Goal: Task Accomplishment & Management: Manage account settings

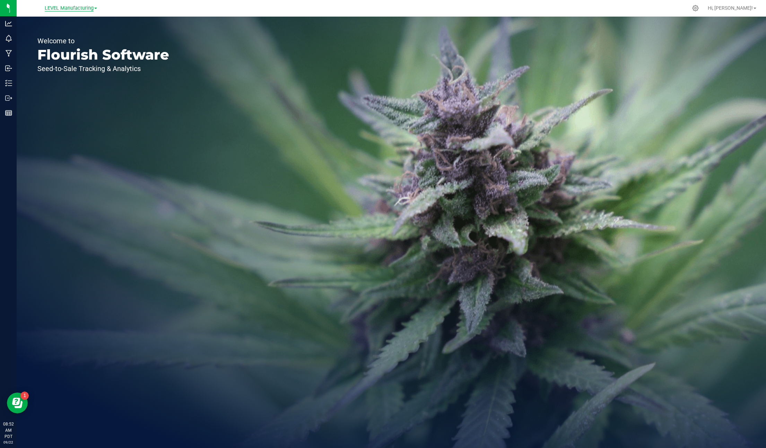
click at [67, 10] on span "LEVEL Manufacturing" at bounding box center [69, 8] width 49 height 6
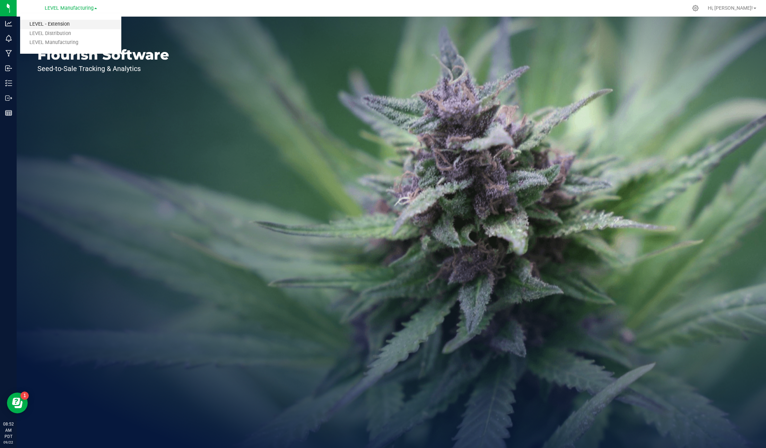
click at [64, 25] on link "LEVEL - Extension" at bounding box center [70, 24] width 101 height 9
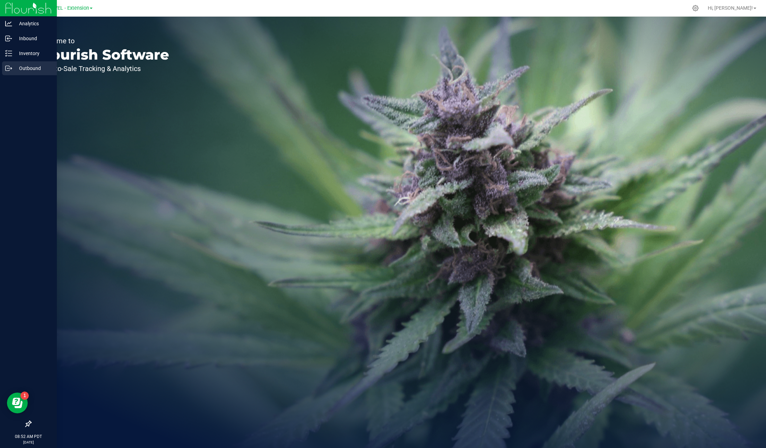
click at [12, 62] on div "Outbound" at bounding box center [29, 68] width 55 height 14
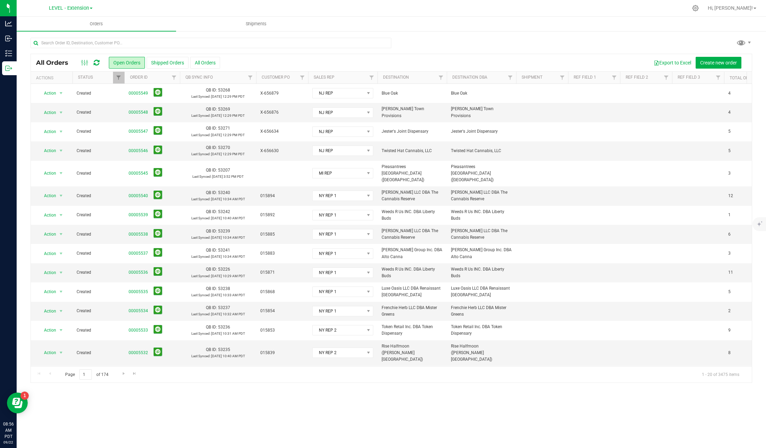
click at [98, 65] on icon at bounding box center [97, 62] width 6 height 7
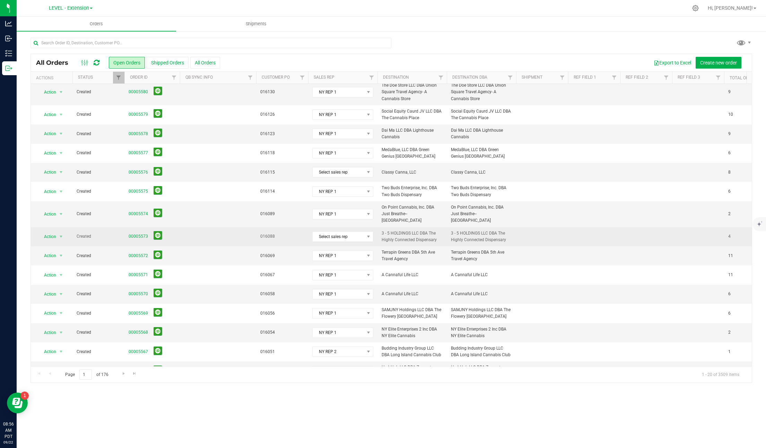
scroll to position [113, 0]
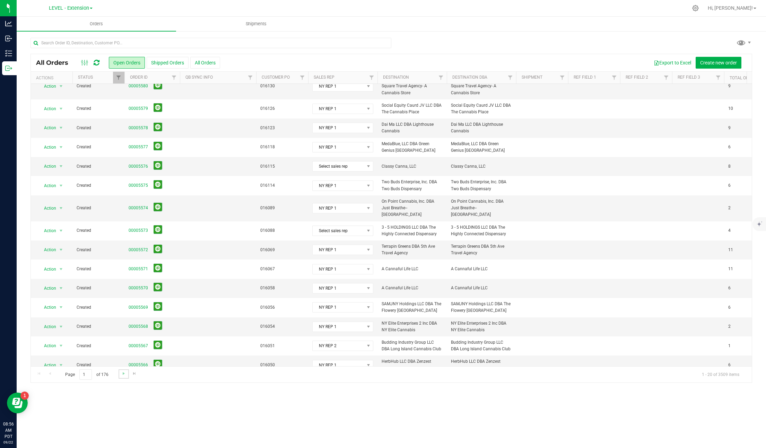
click at [122, 377] on link "Go to the next page" at bounding box center [123, 373] width 10 height 9
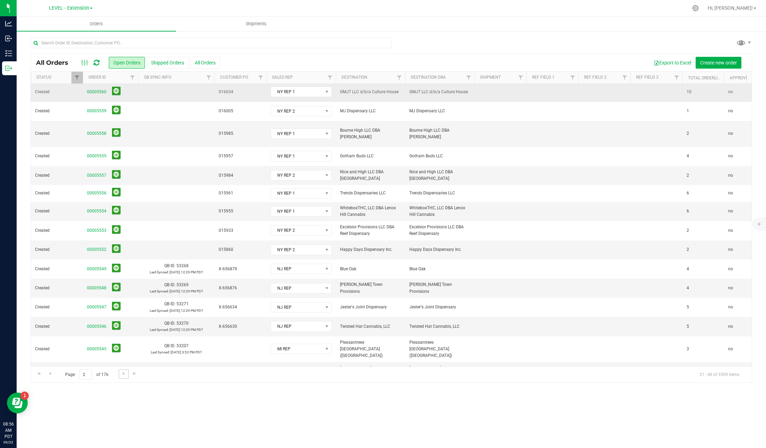
scroll to position [0, 0]
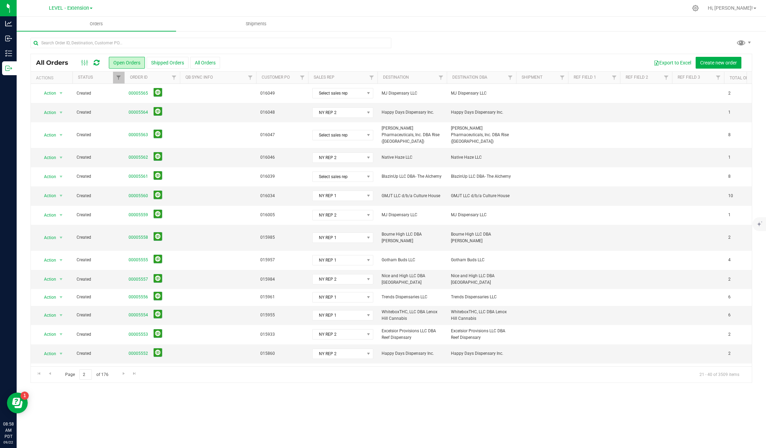
click at [98, 65] on icon at bounding box center [97, 62] width 6 height 7
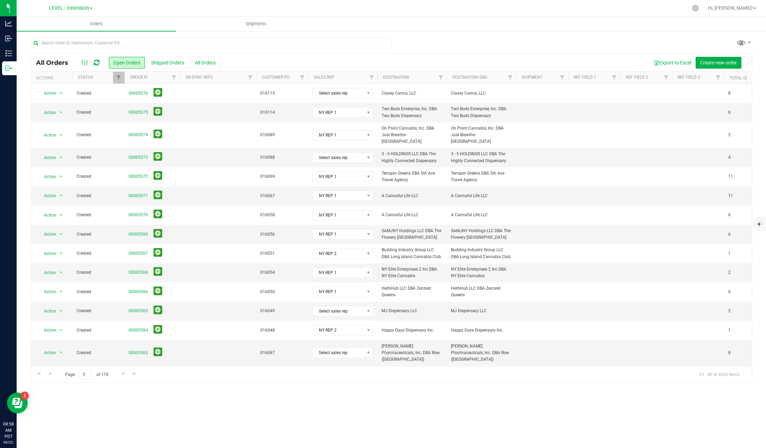
click at [96, 65] on icon at bounding box center [97, 62] width 6 height 7
click at [41, 374] on span "Go to the first page" at bounding box center [39, 374] width 6 height 6
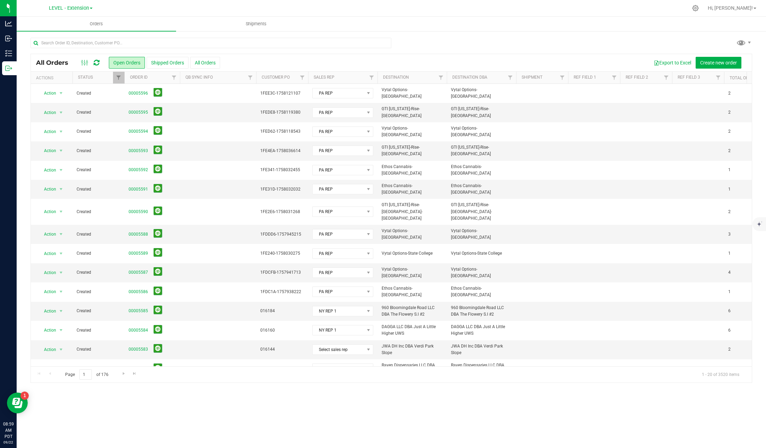
click at [386, 59] on div "Export to Excel Create new order" at bounding box center [483, 63] width 526 height 12
click at [92, 65] on div at bounding box center [90, 63] width 23 height 8
click at [94, 64] on icon at bounding box center [97, 62] width 6 height 7
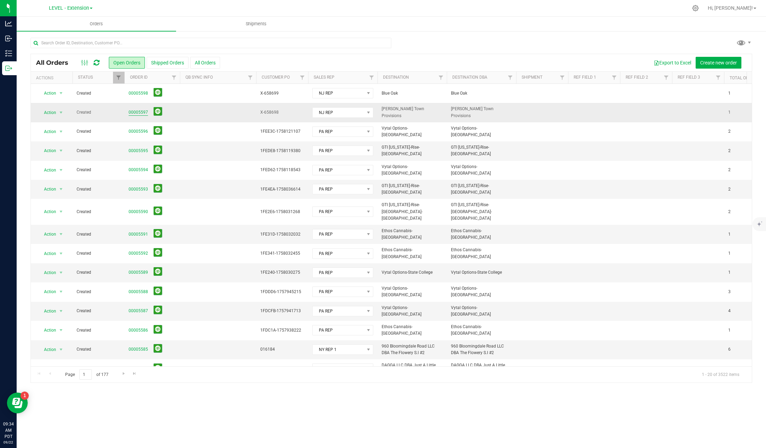
click at [140, 113] on link "00005597" at bounding box center [138, 112] width 19 height 7
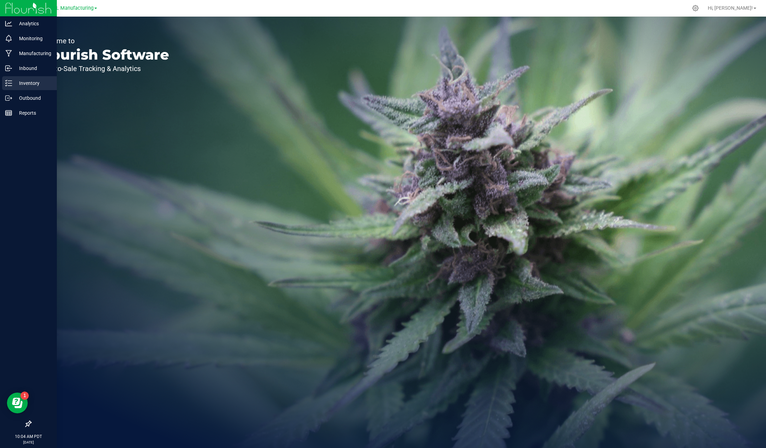
click at [21, 83] on p "Inventory" at bounding box center [33, 83] width 42 height 8
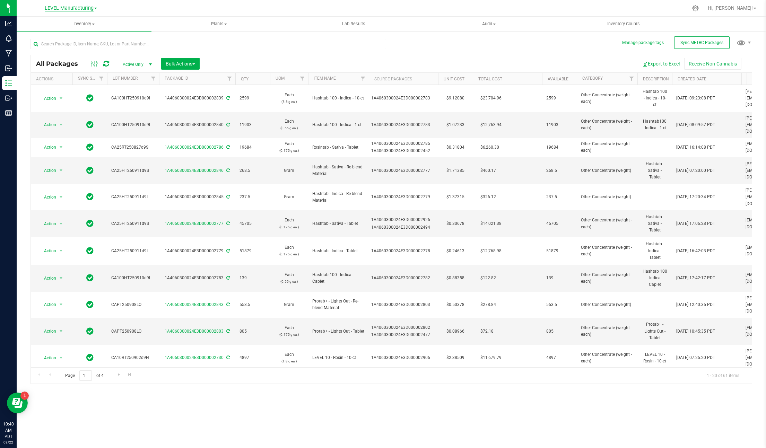
click at [70, 6] on span "LEVEL Manufacturing" at bounding box center [69, 8] width 49 height 6
click at [67, 24] on link "LEVEL - Extension" at bounding box center [70, 24] width 101 height 9
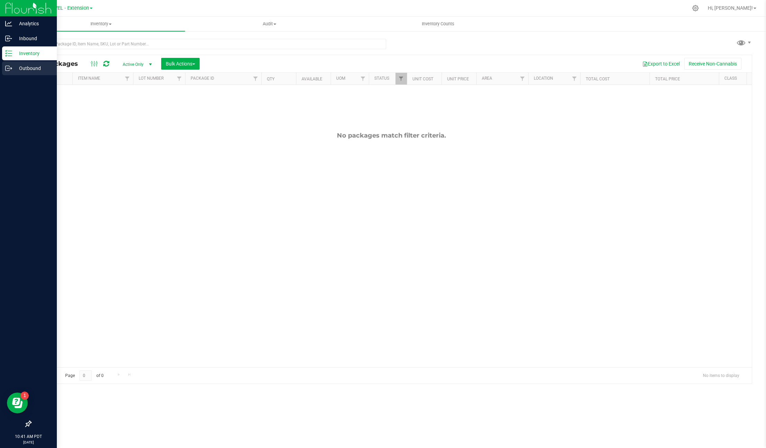
click at [8, 70] on icon at bounding box center [8, 68] width 7 height 7
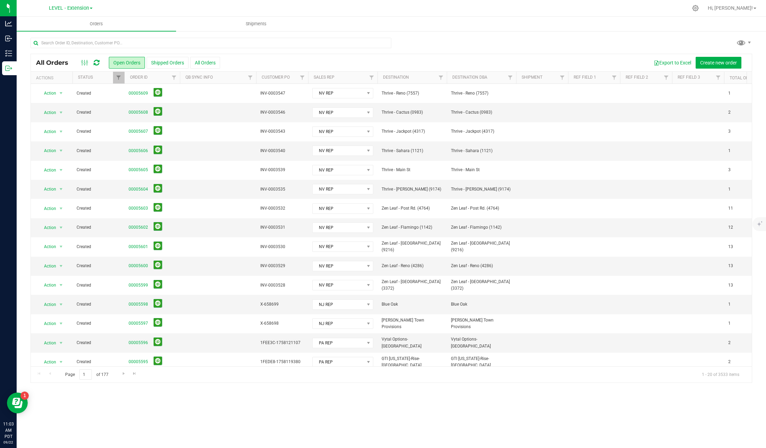
click at [281, 54] on div "All Orders Open Orders Shipped Orders All Orders Export to Excel Create new ord…" at bounding box center [391, 62] width 720 height 17
